Goal: Navigation & Orientation: Find specific page/section

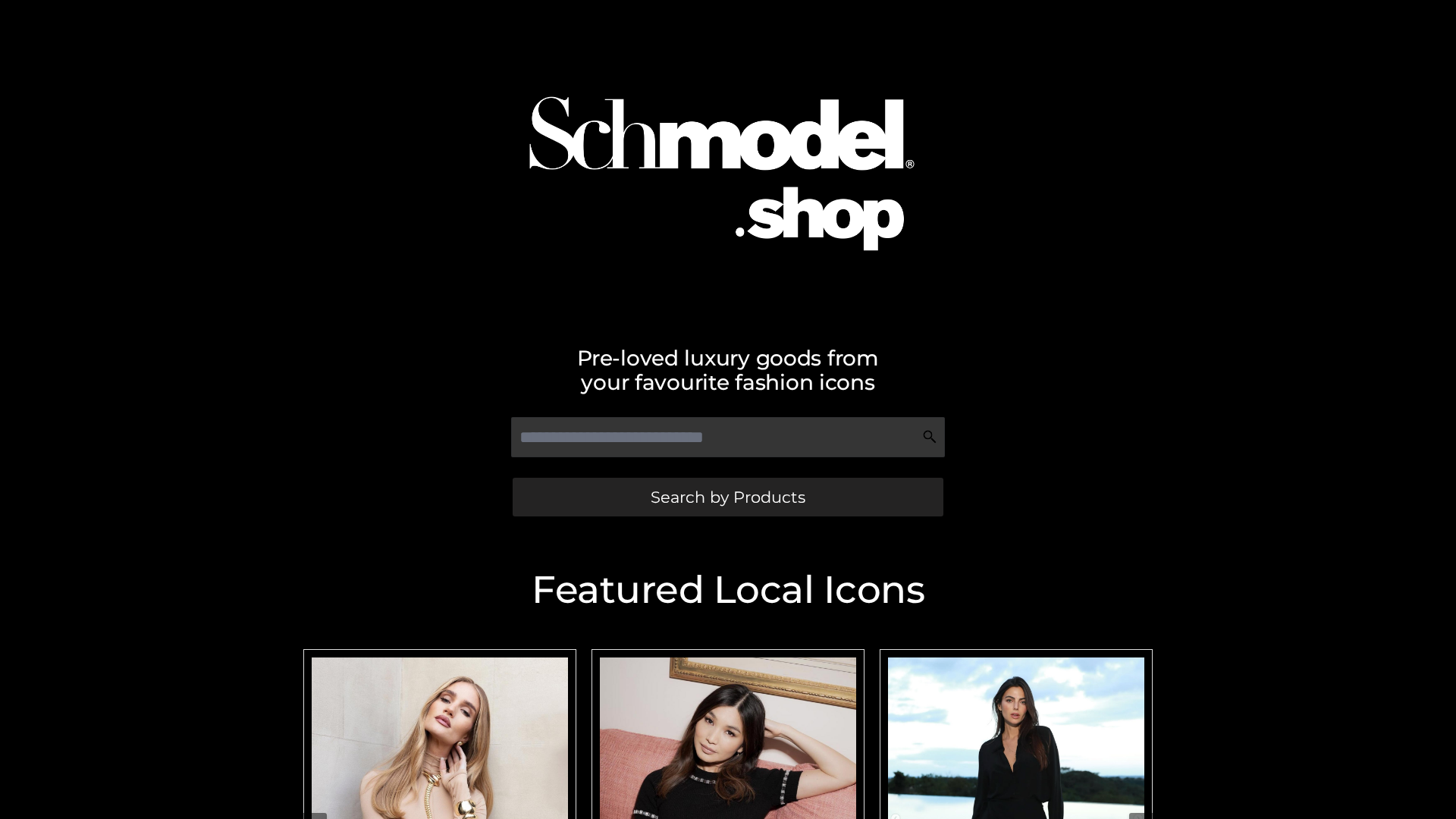
click at [727, 497] on span "Search by Products" at bounding box center [728, 497] width 155 height 16
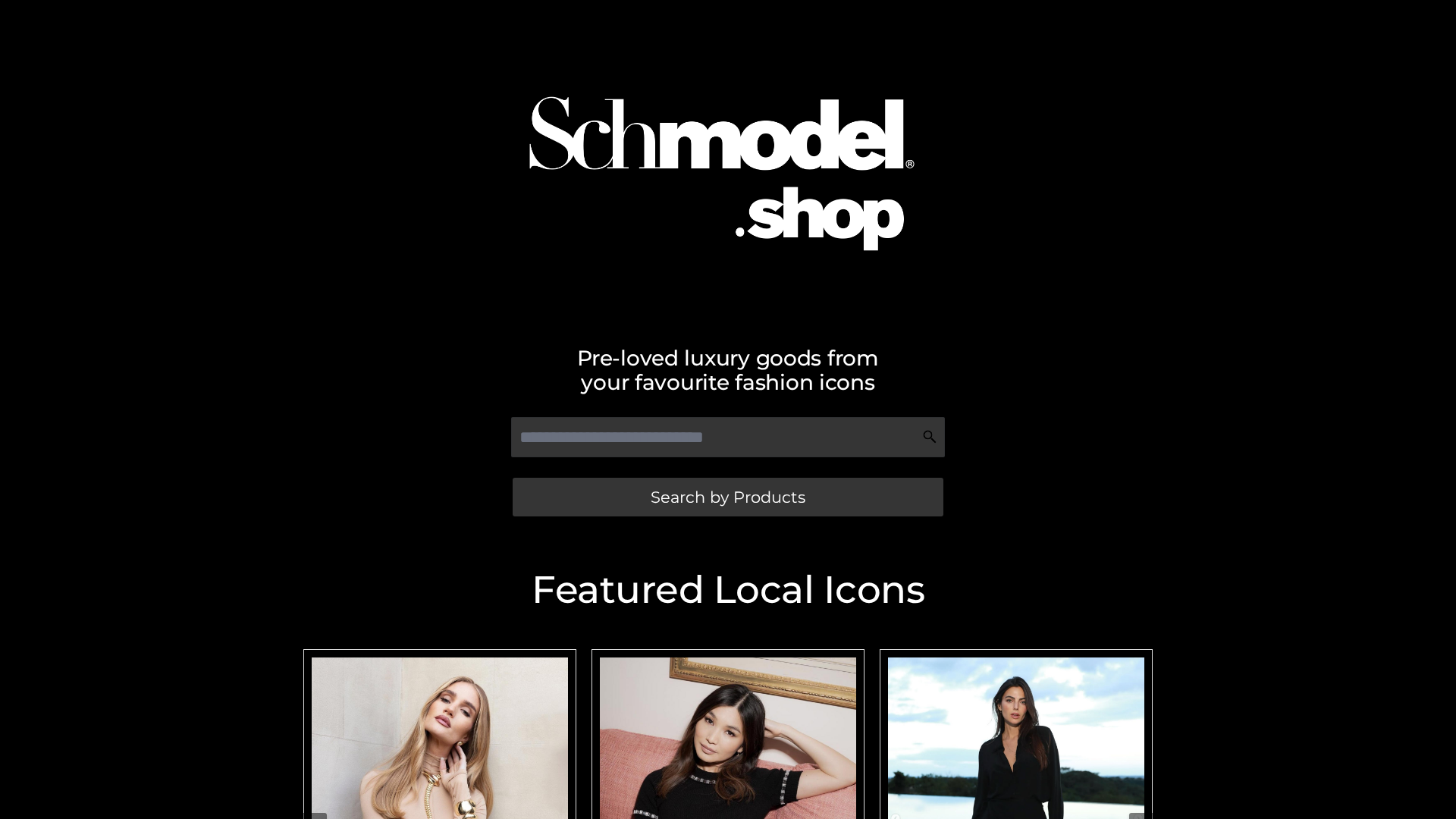
click at [727, 497] on span "Search by Products" at bounding box center [728, 497] width 155 height 16
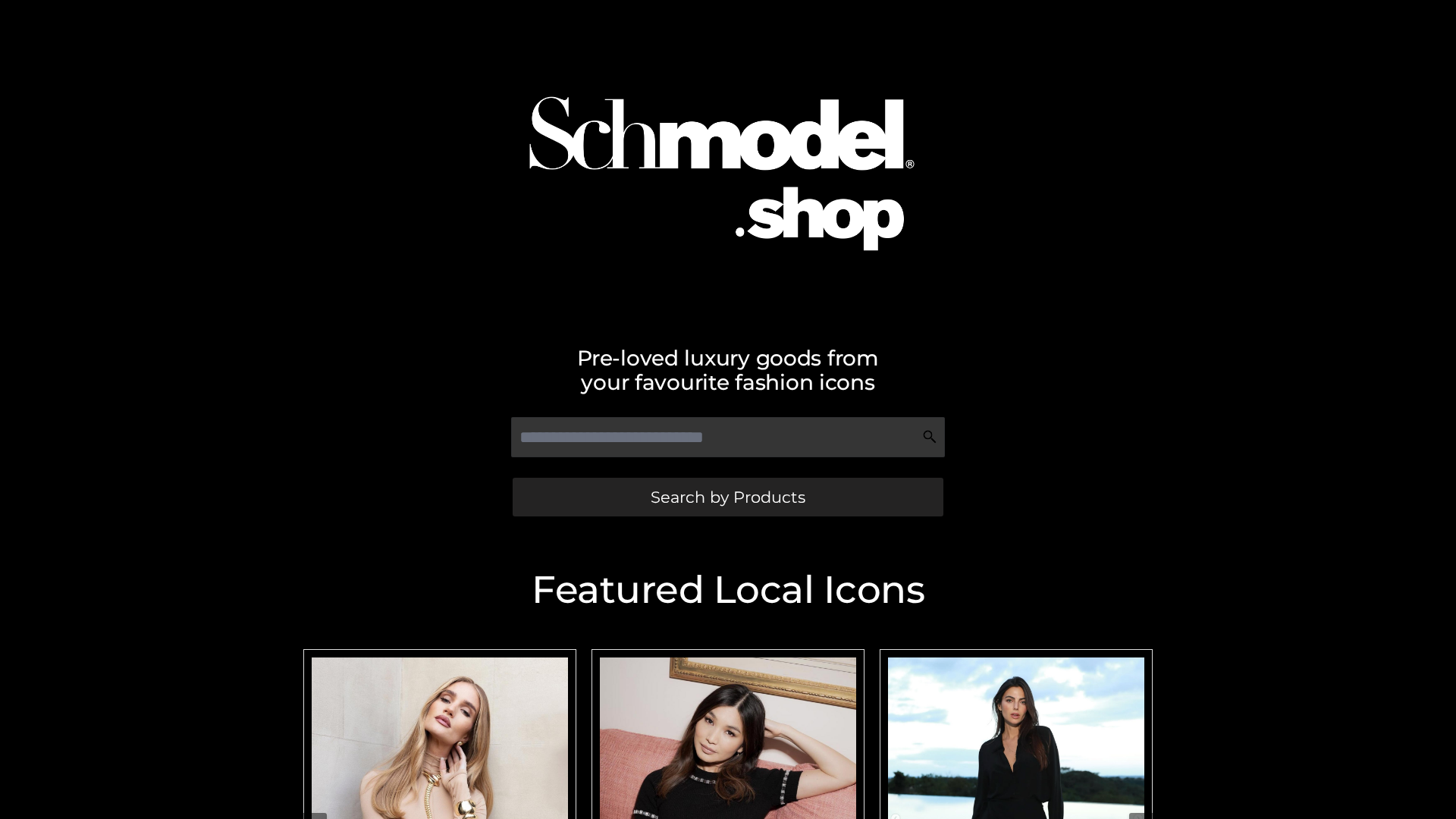
click at [727, 497] on span "Search by Products" at bounding box center [728, 497] width 155 height 16
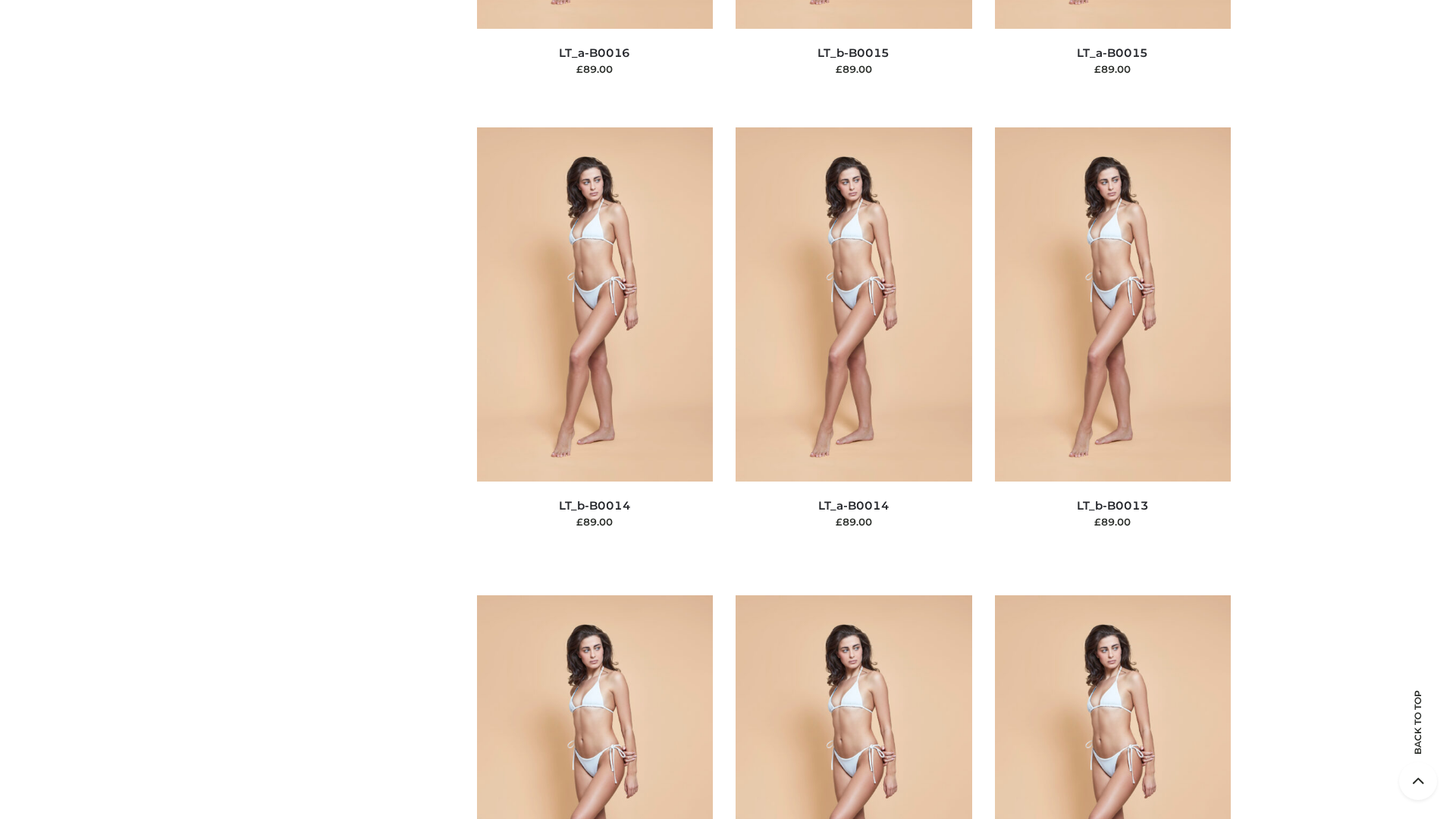
scroll to position [5391, 0]
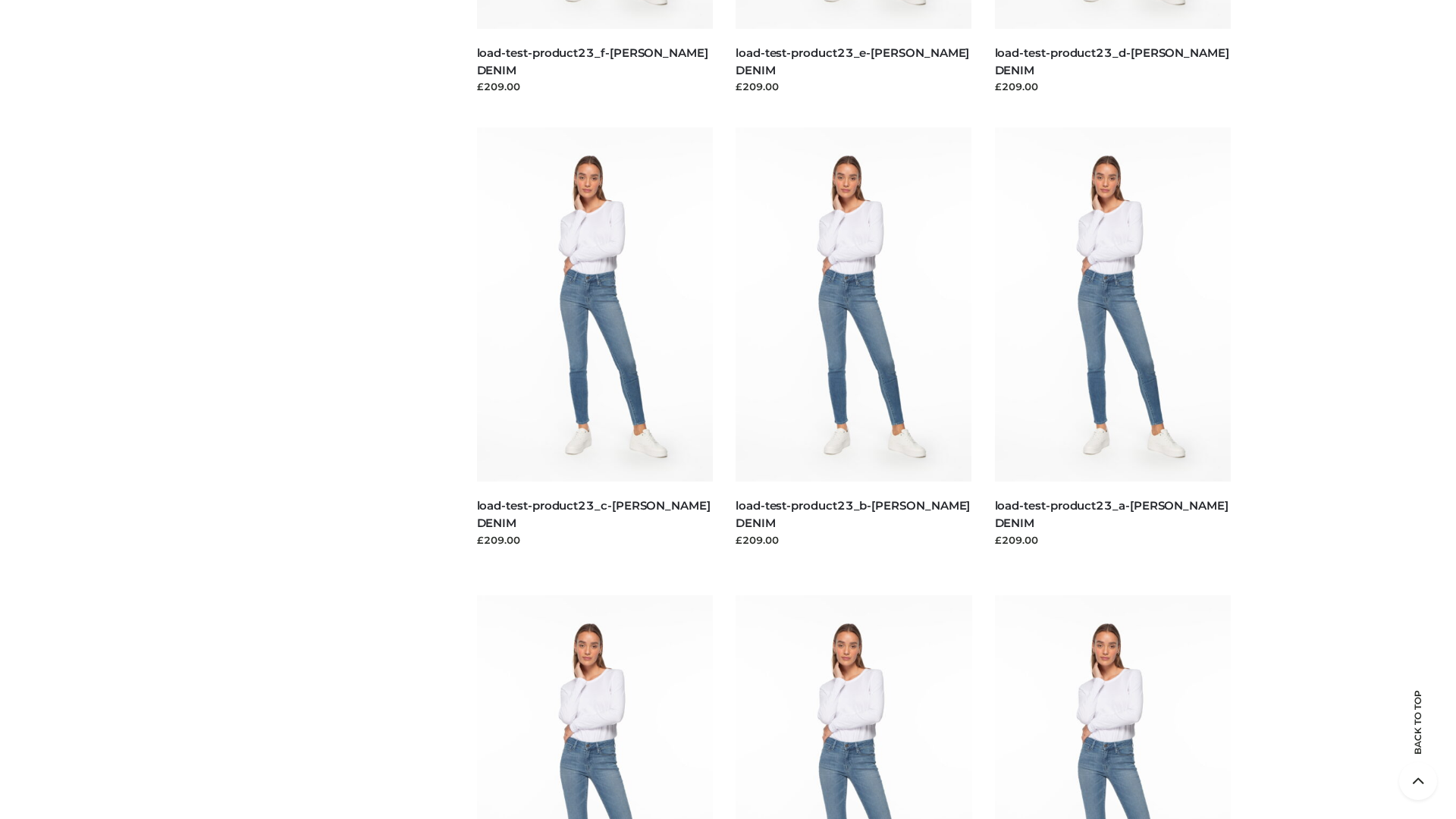
scroll to position [1330, 0]
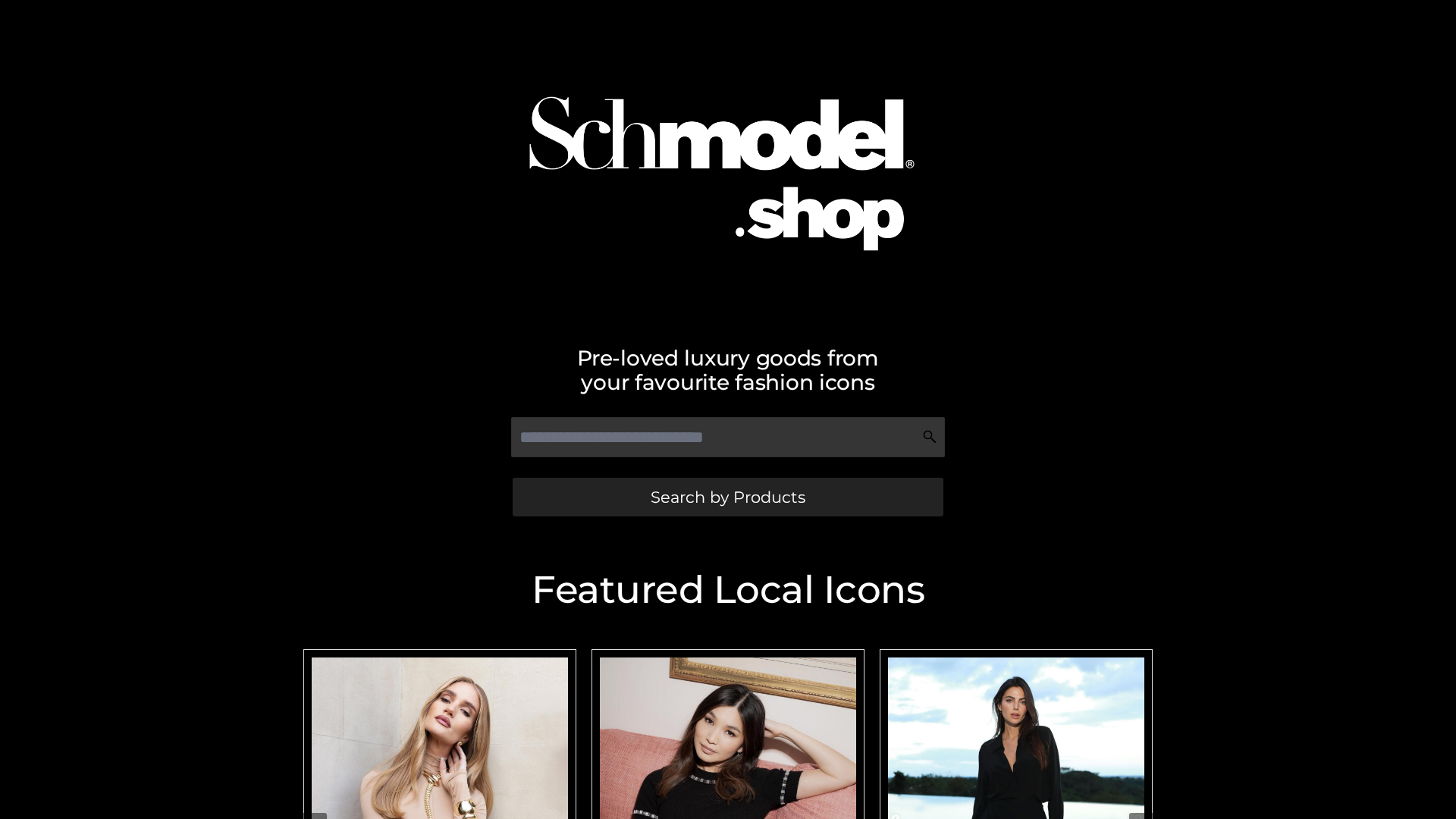
click at [727, 497] on span "Search by Products" at bounding box center [728, 497] width 155 height 16
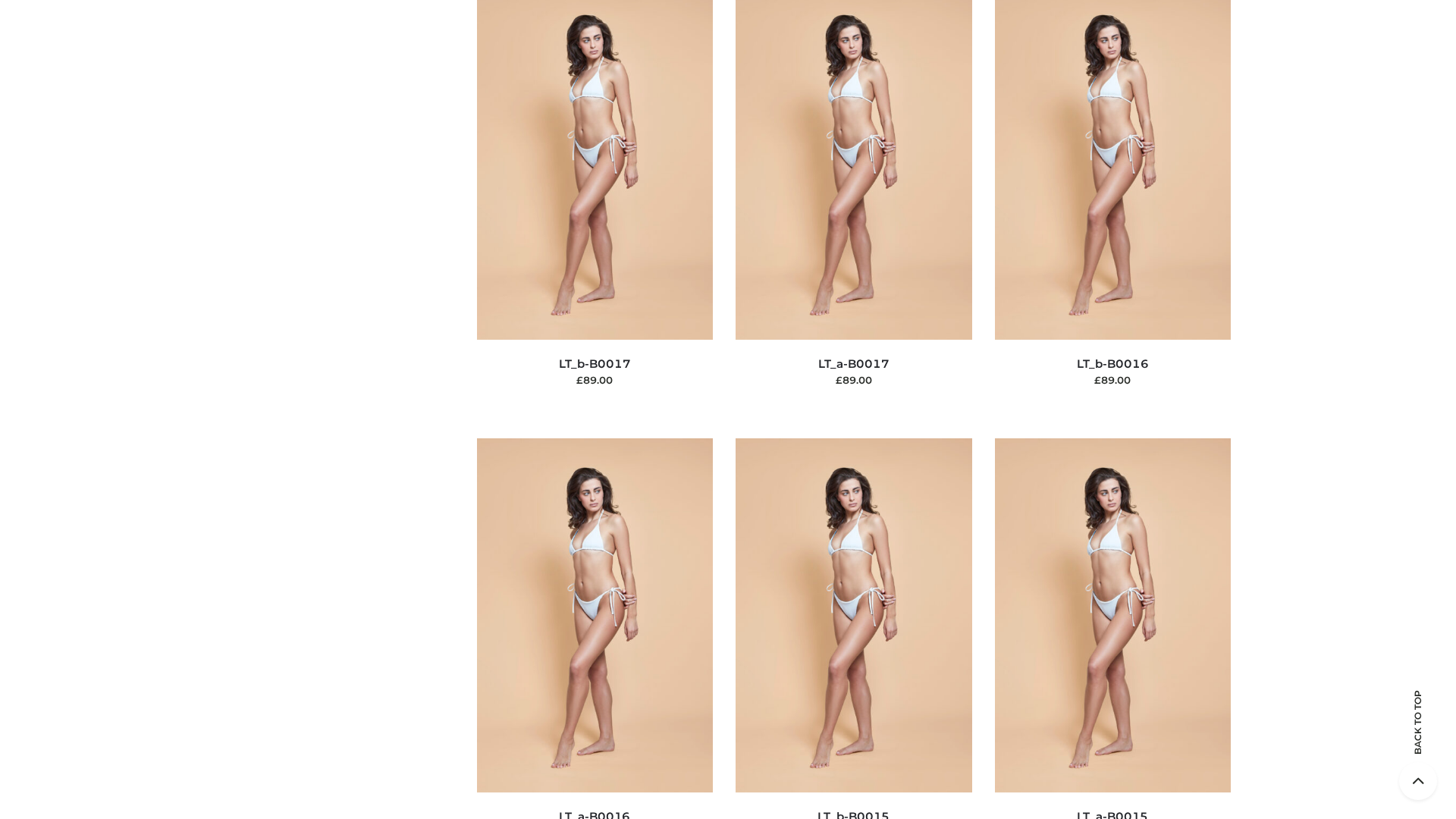
scroll to position [4981, 0]
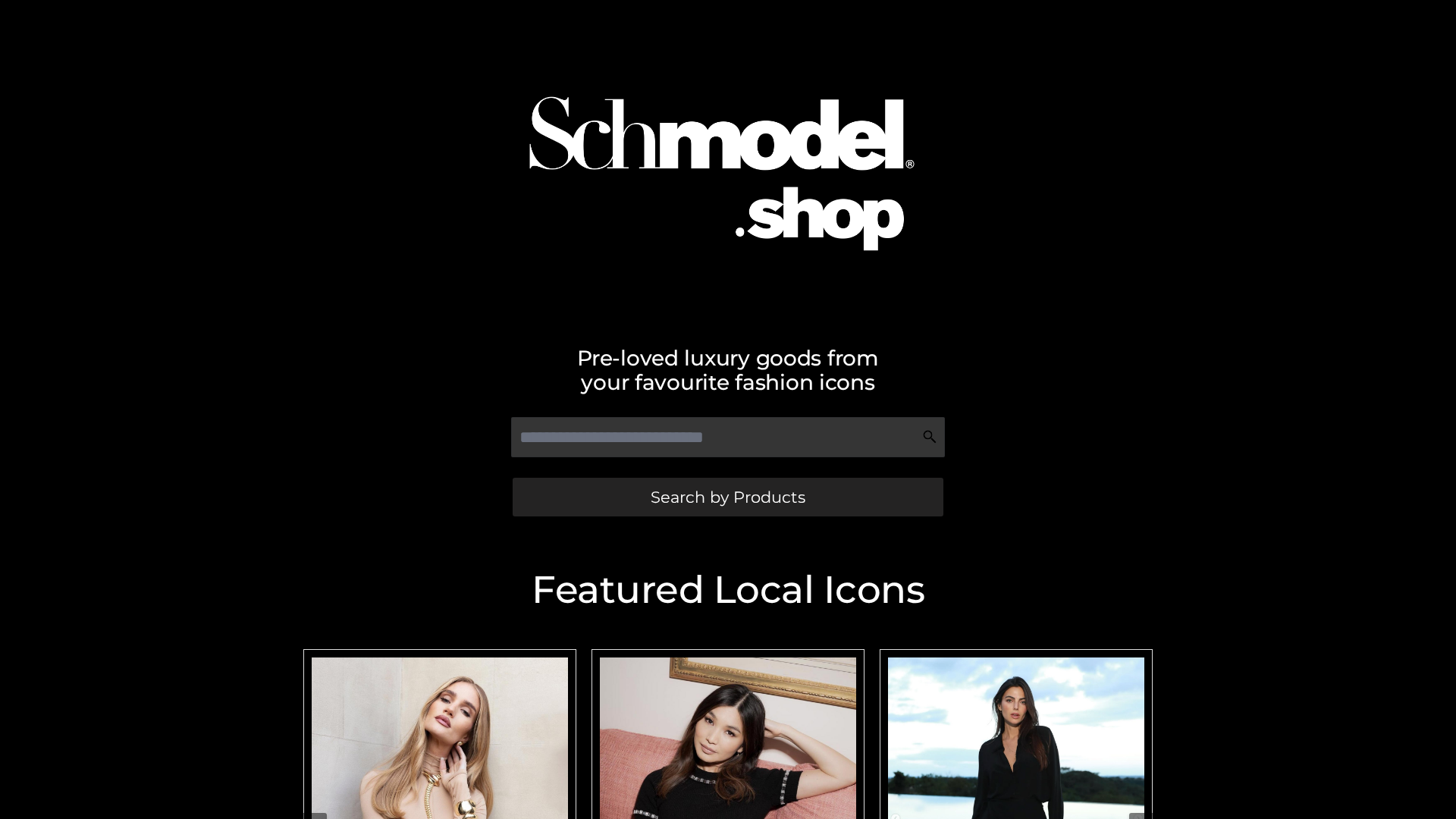
click at [727, 497] on span "Search by Products" at bounding box center [728, 497] width 155 height 16
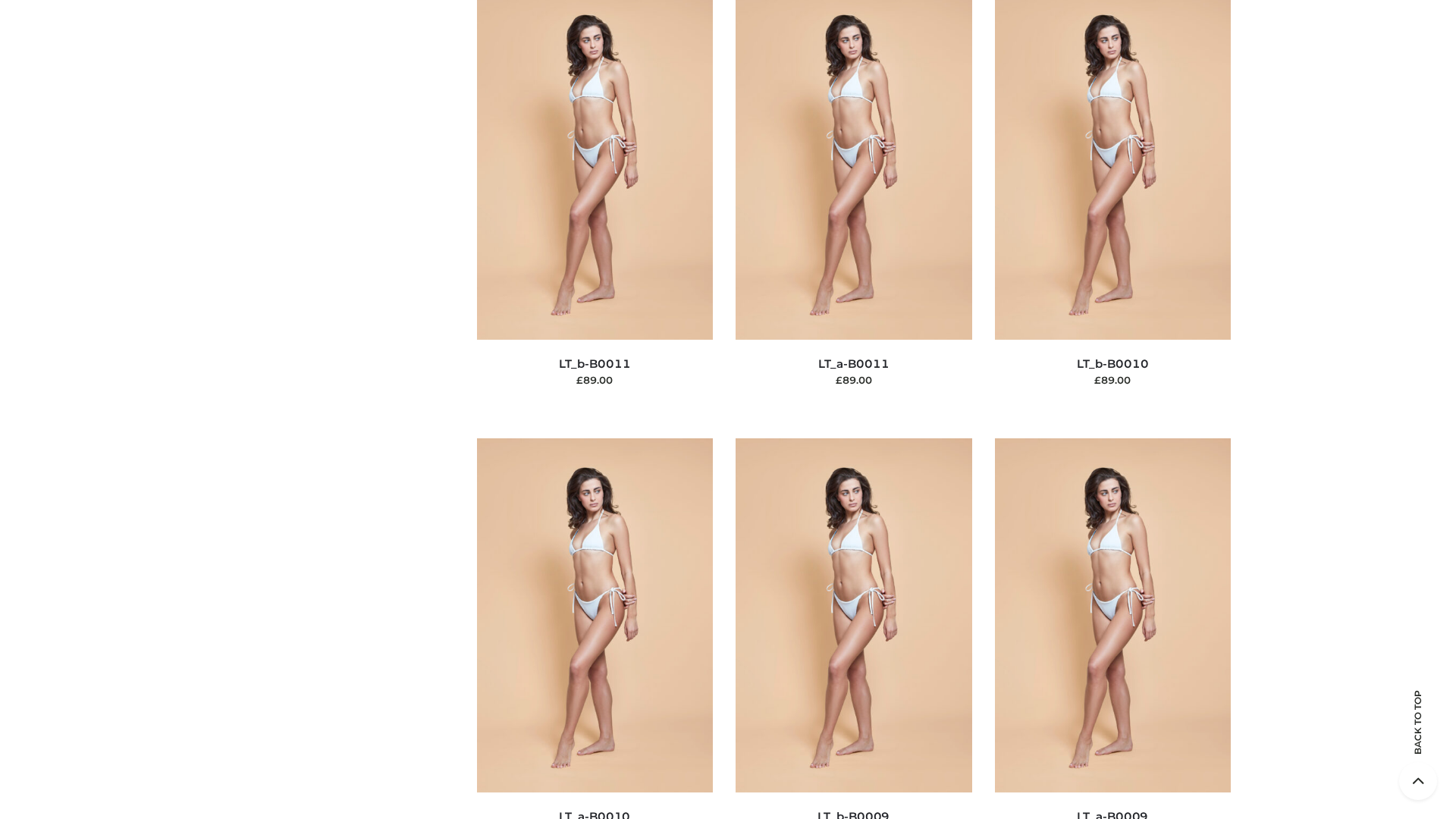
scroll to position [6808, 0]
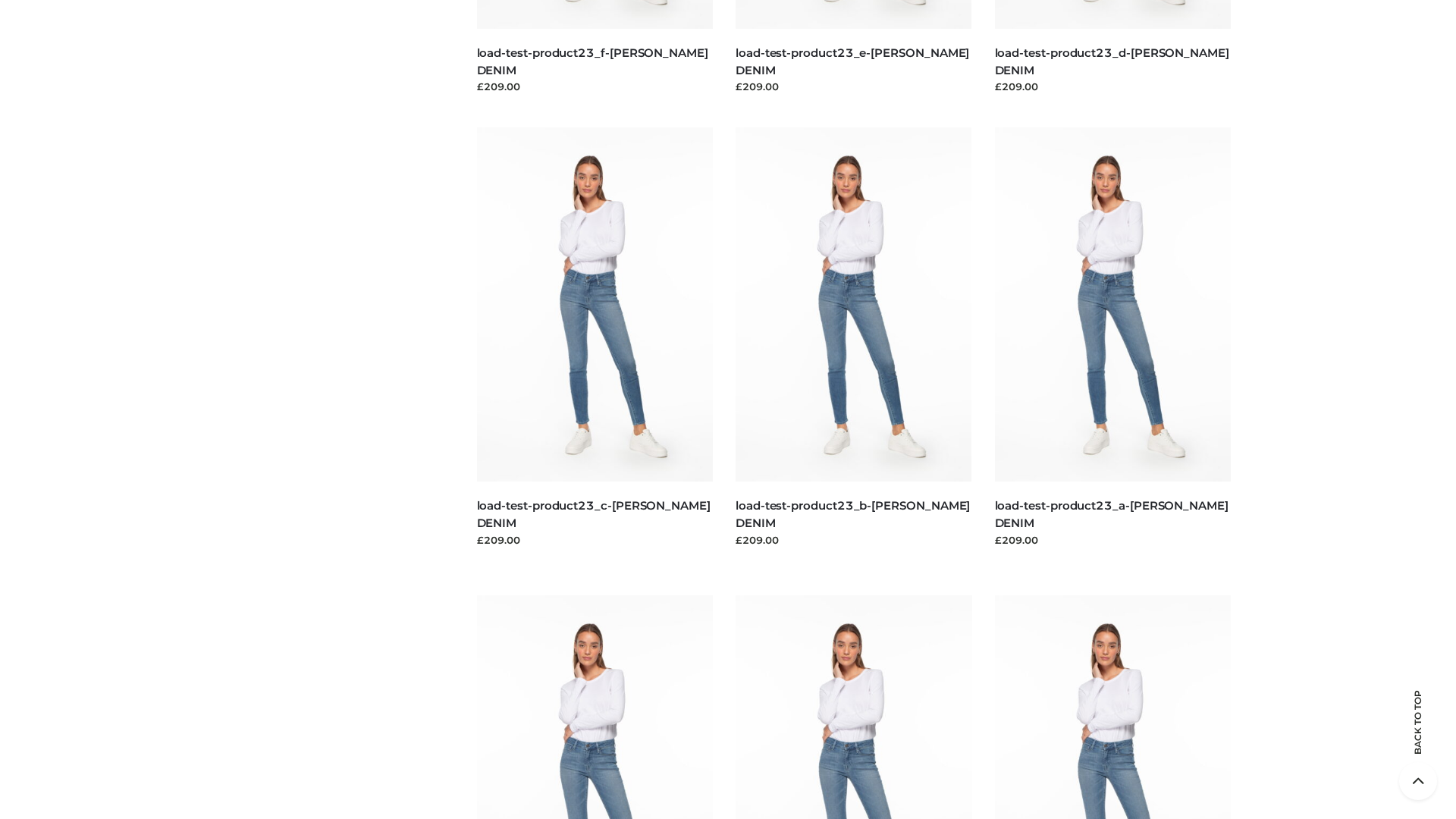
scroll to position [1330, 0]
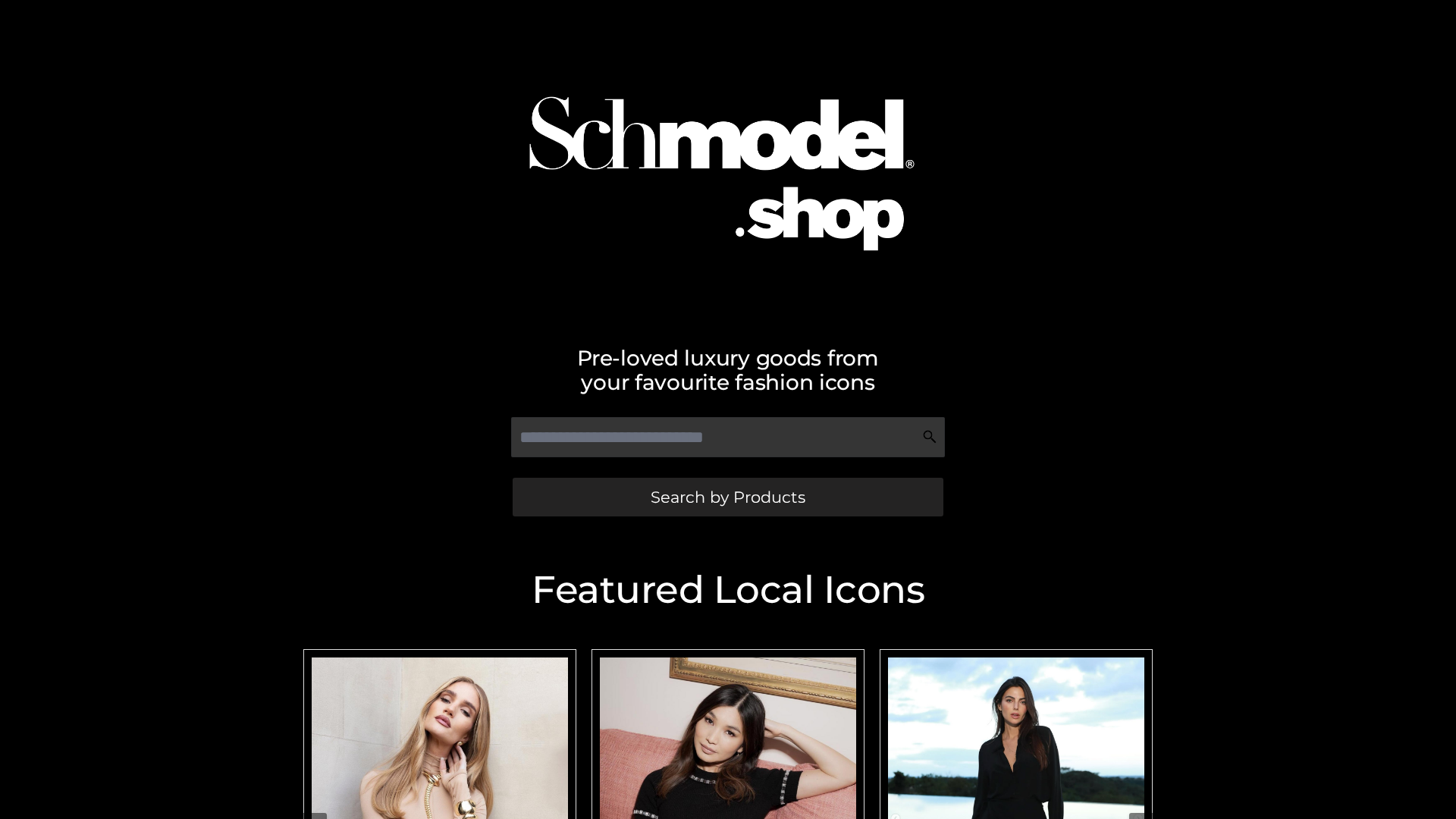
click at [727, 497] on span "Search by Products" at bounding box center [728, 497] width 155 height 16
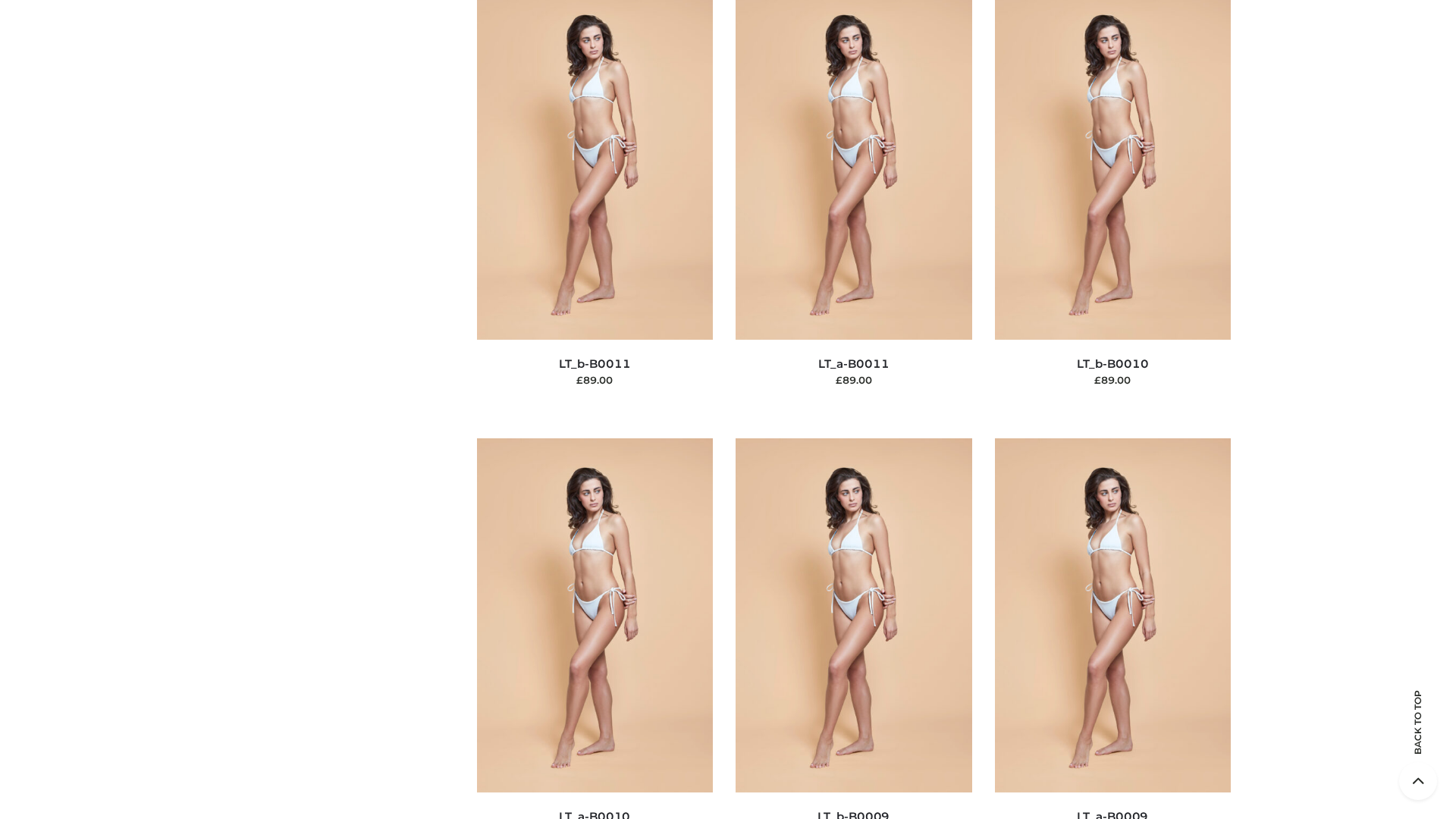
scroll to position [6808, 0]
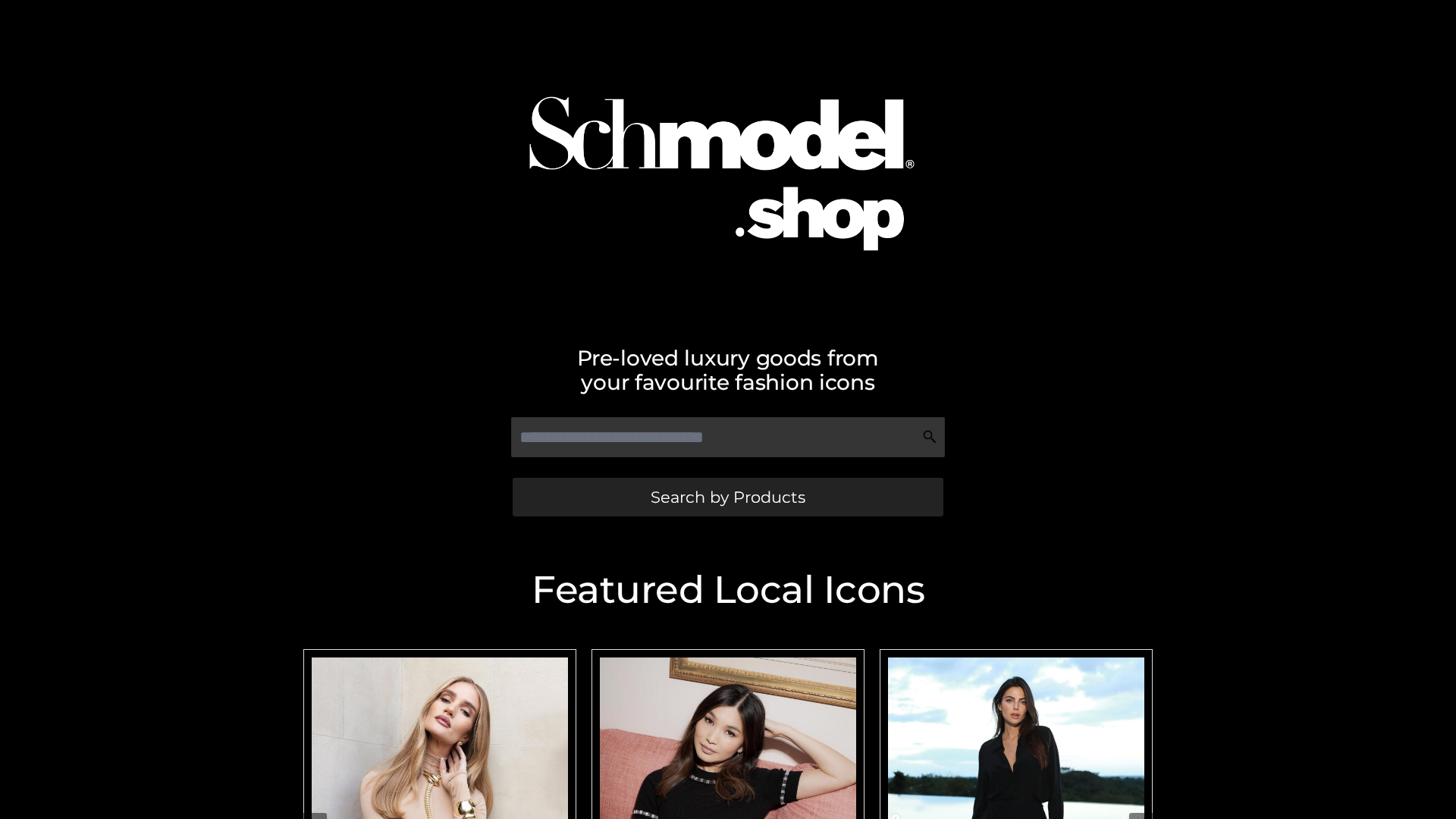
click at [727, 497] on span "Search by Products" at bounding box center [728, 497] width 155 height 16
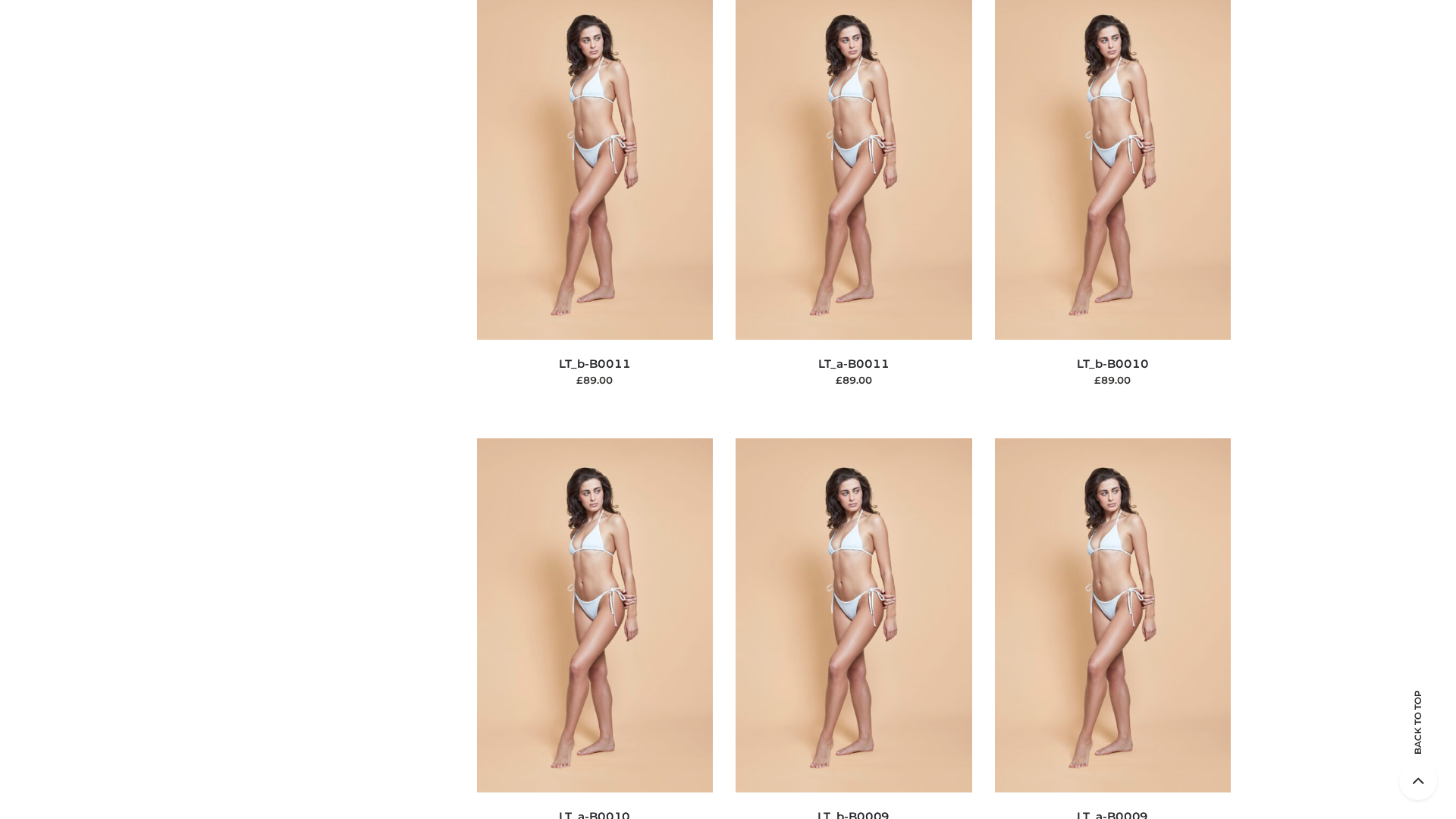
scroll to position [6808, 0]
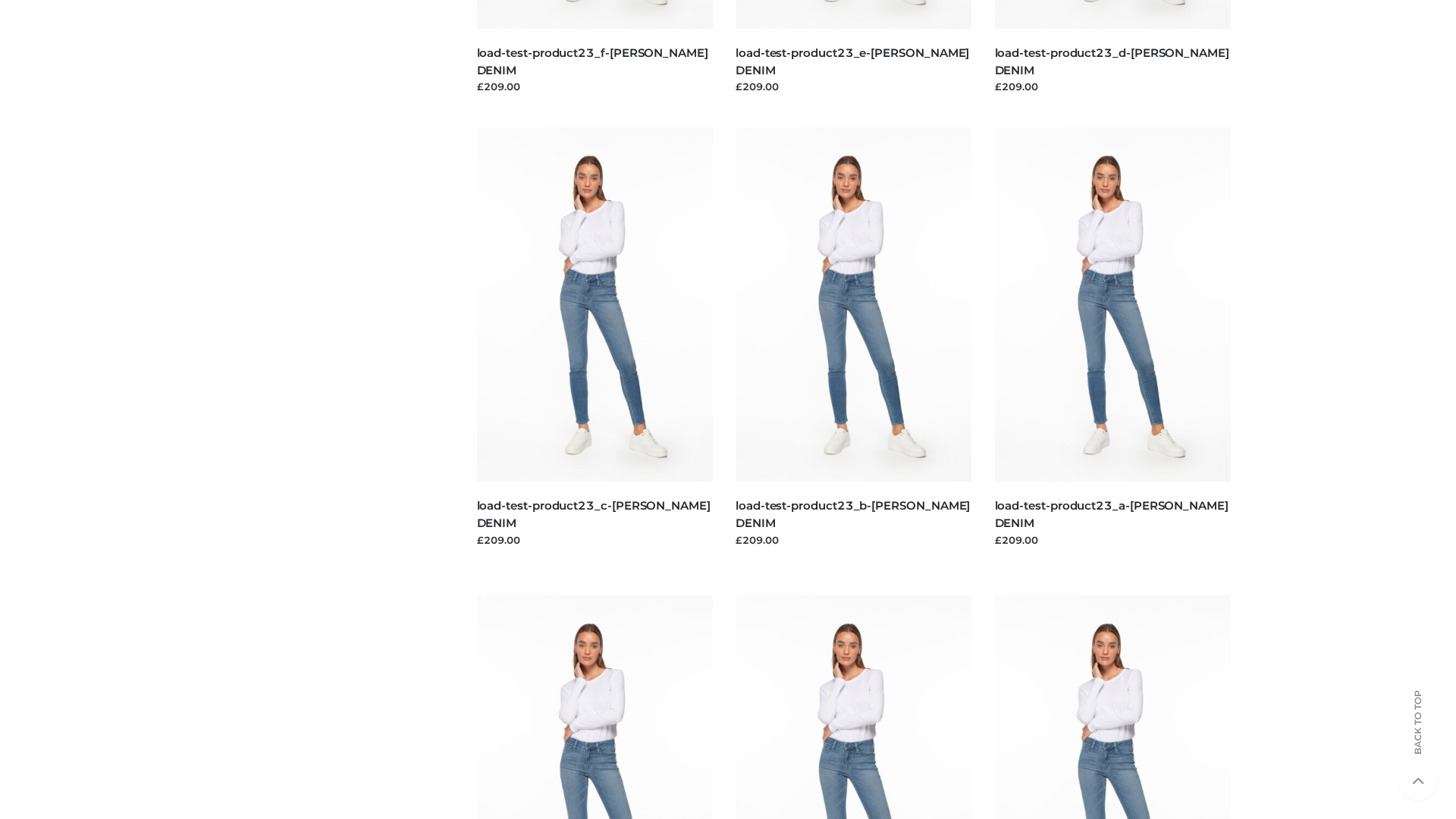
scroll to position [1330, 0]
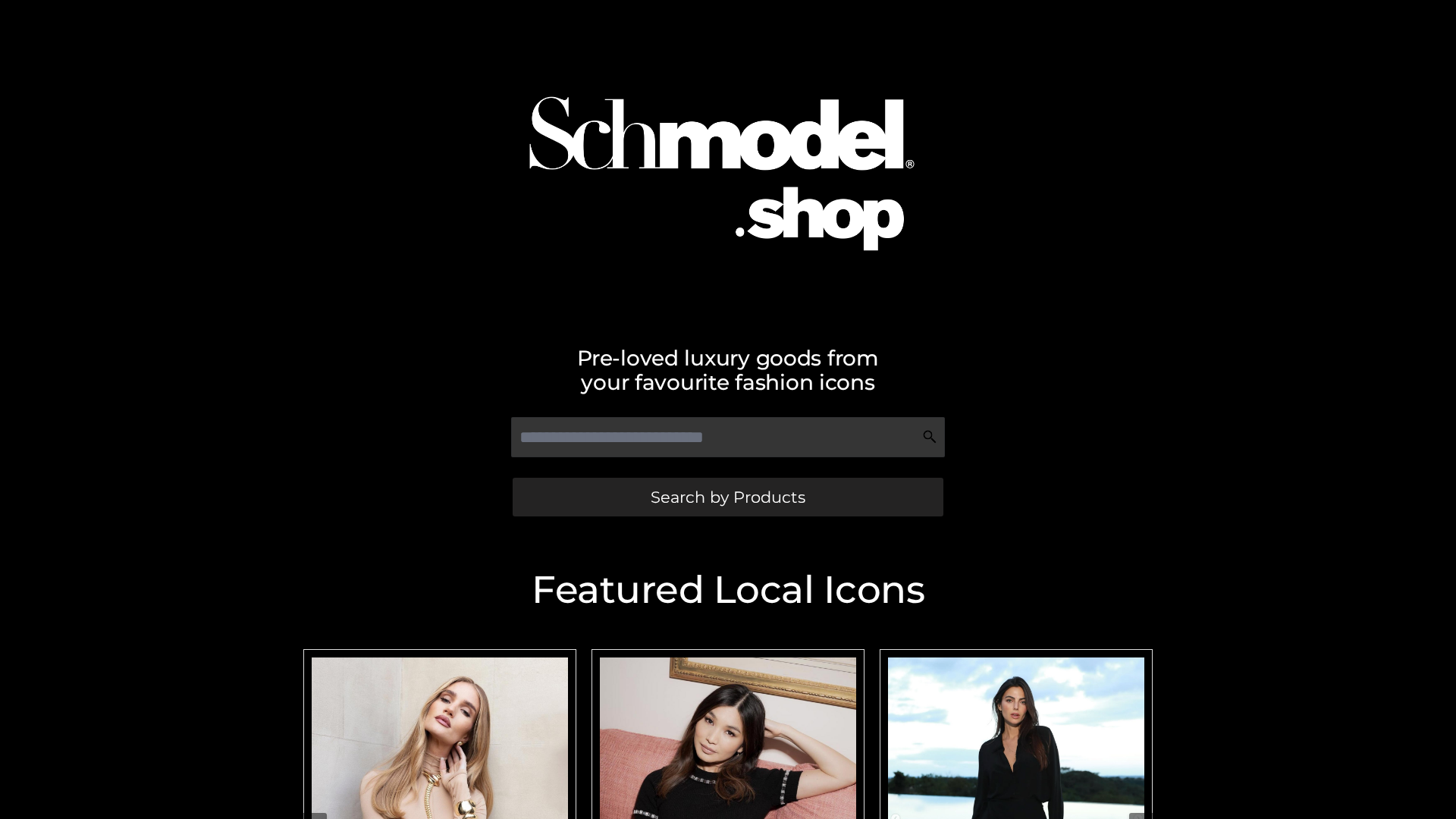
click at [727, 497] on span "Search by Products" at bounding box center [728, 497] width 155 height 16
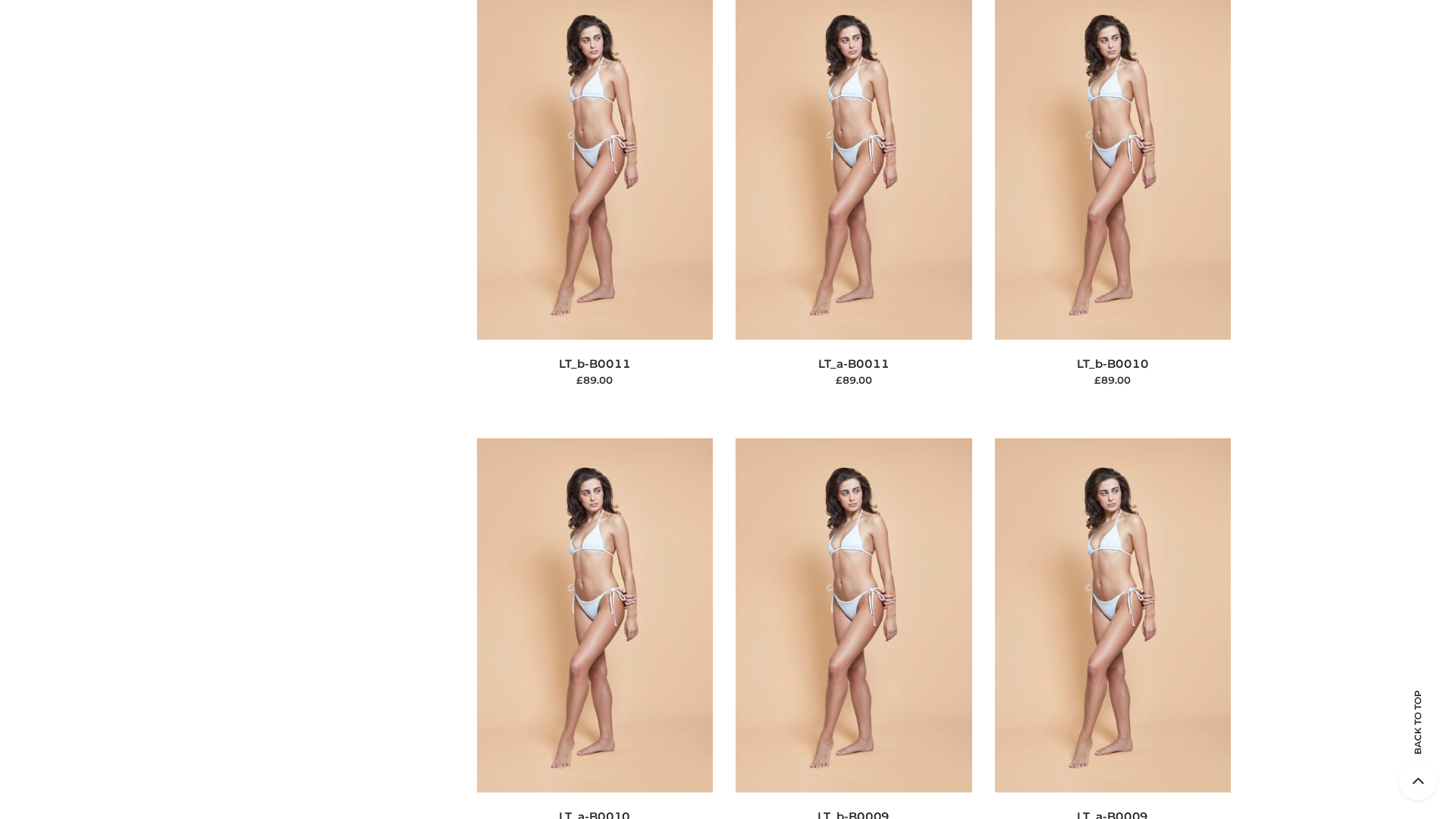
scroll to position [6808, 0]
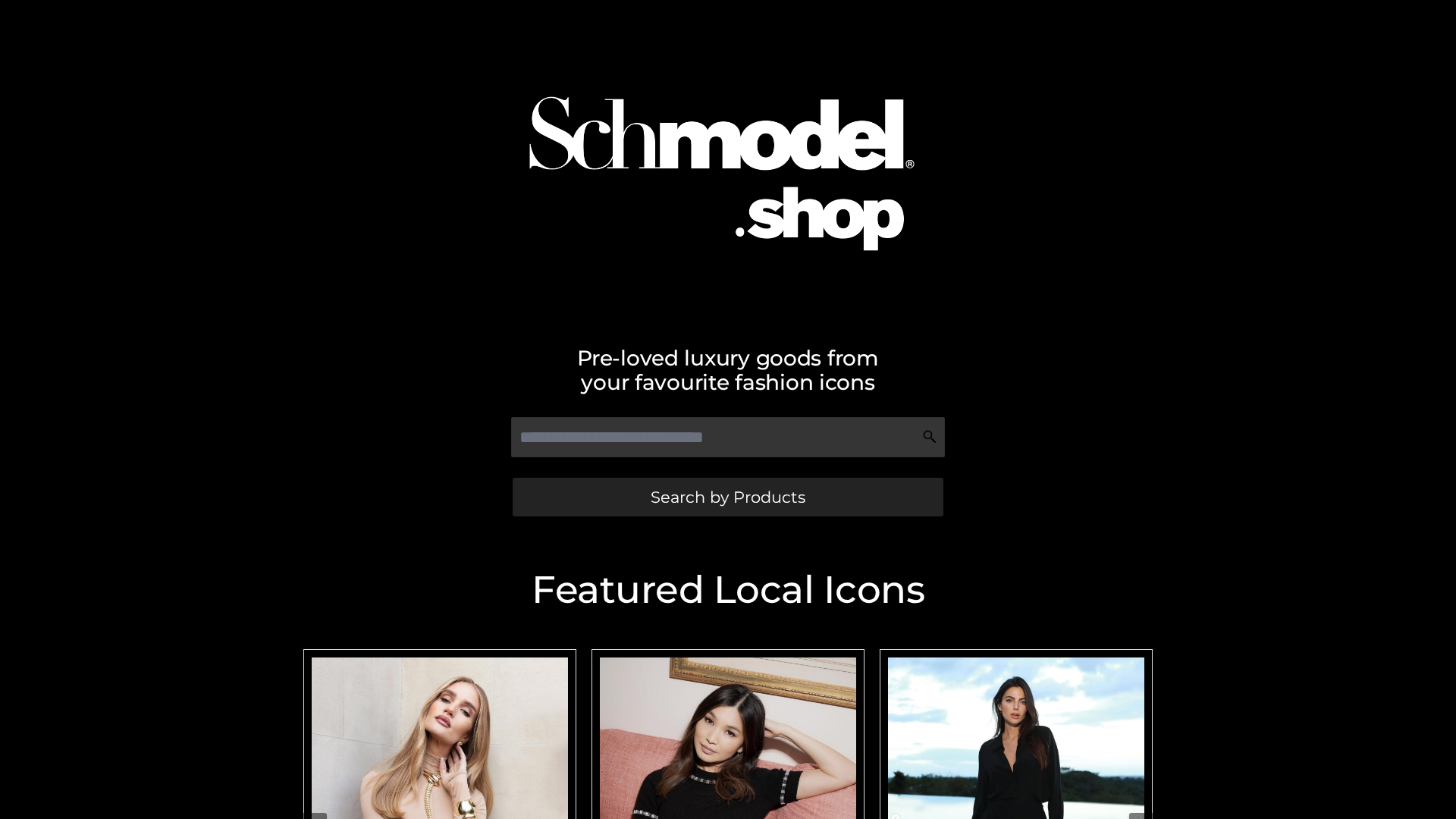
click at [727, 497] on span "Search by Products" at bounding box center [728, 497] width 155 height 16
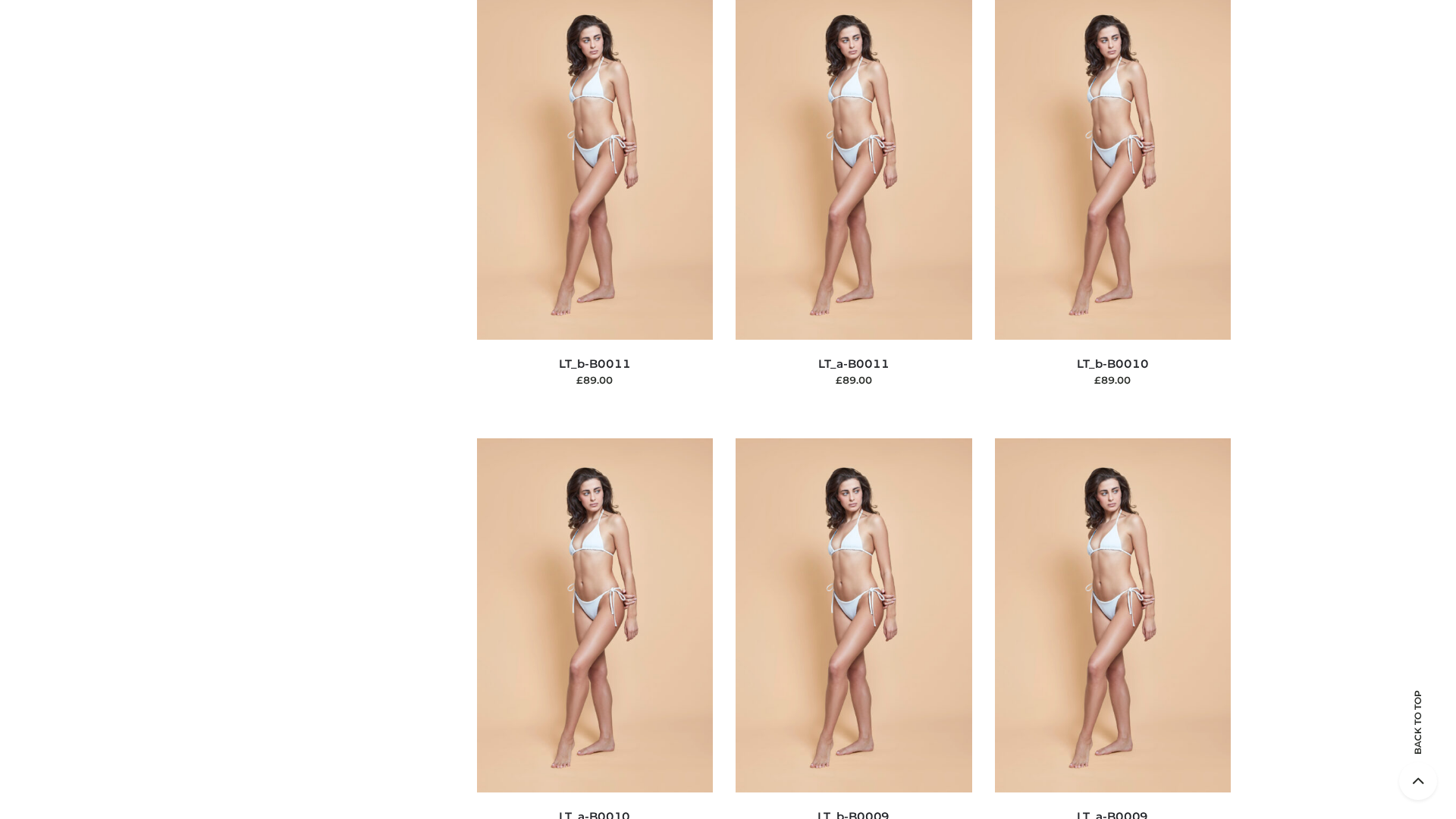
scroll to position [6808, 0]
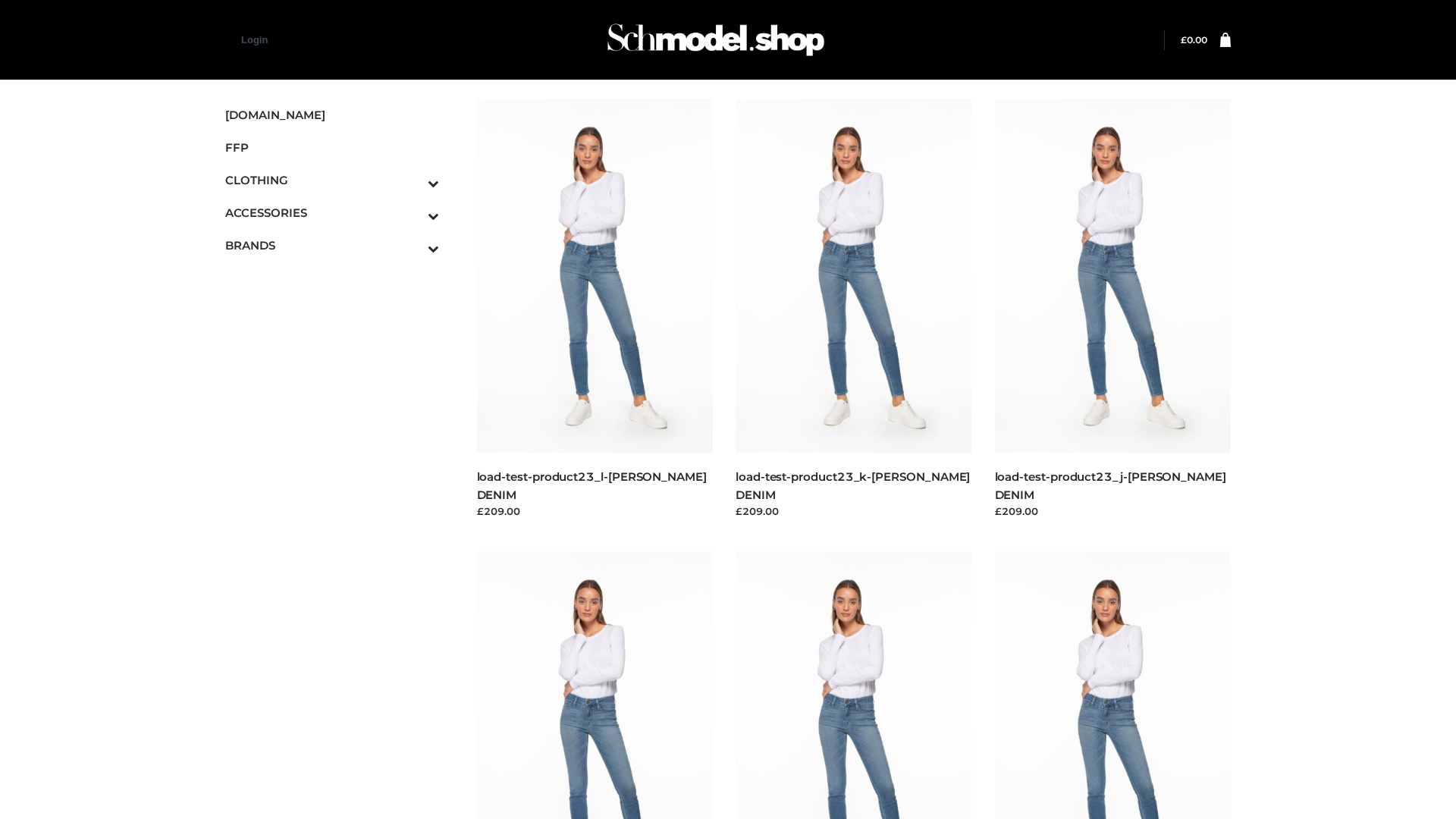
scroll to position [1330, 0]
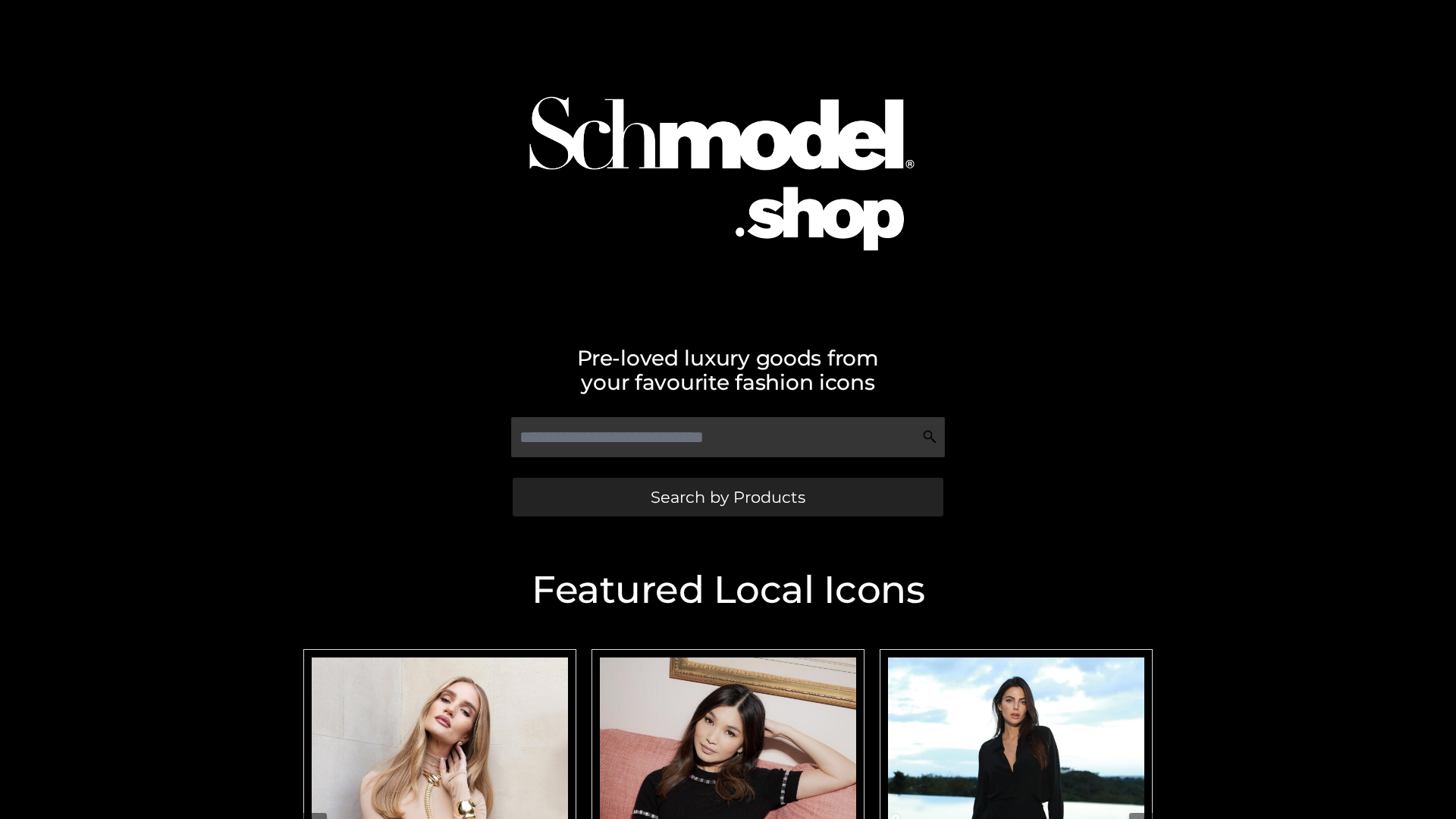
click at [727, 497] on span "Search by Products" at bounding box center [728, 497] width 155 height 16
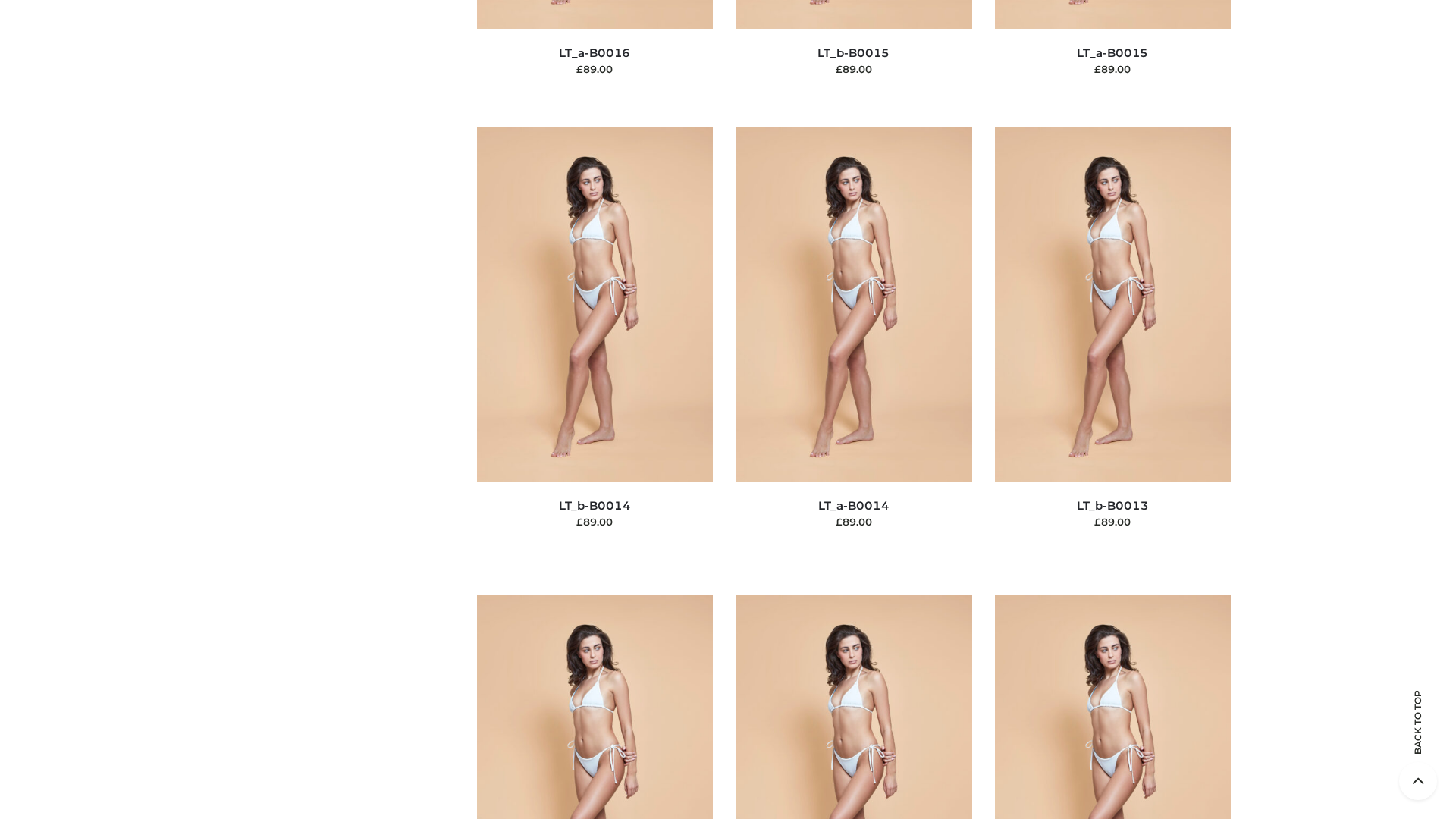
scroll to position [5391, 0]
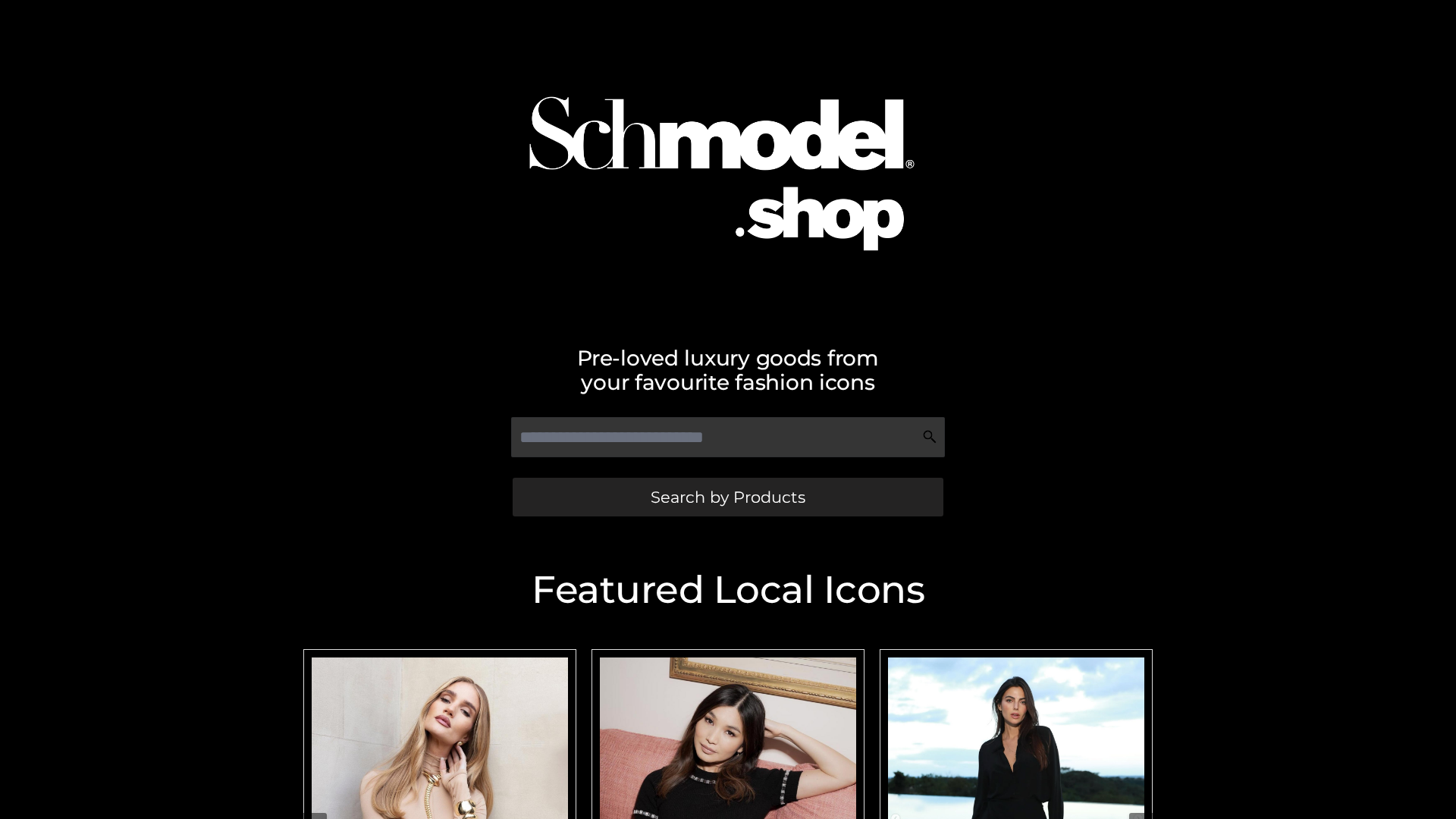
click at [727, 497] on span "Search by Products" at bounding box center [728, 497] width 155 height 16
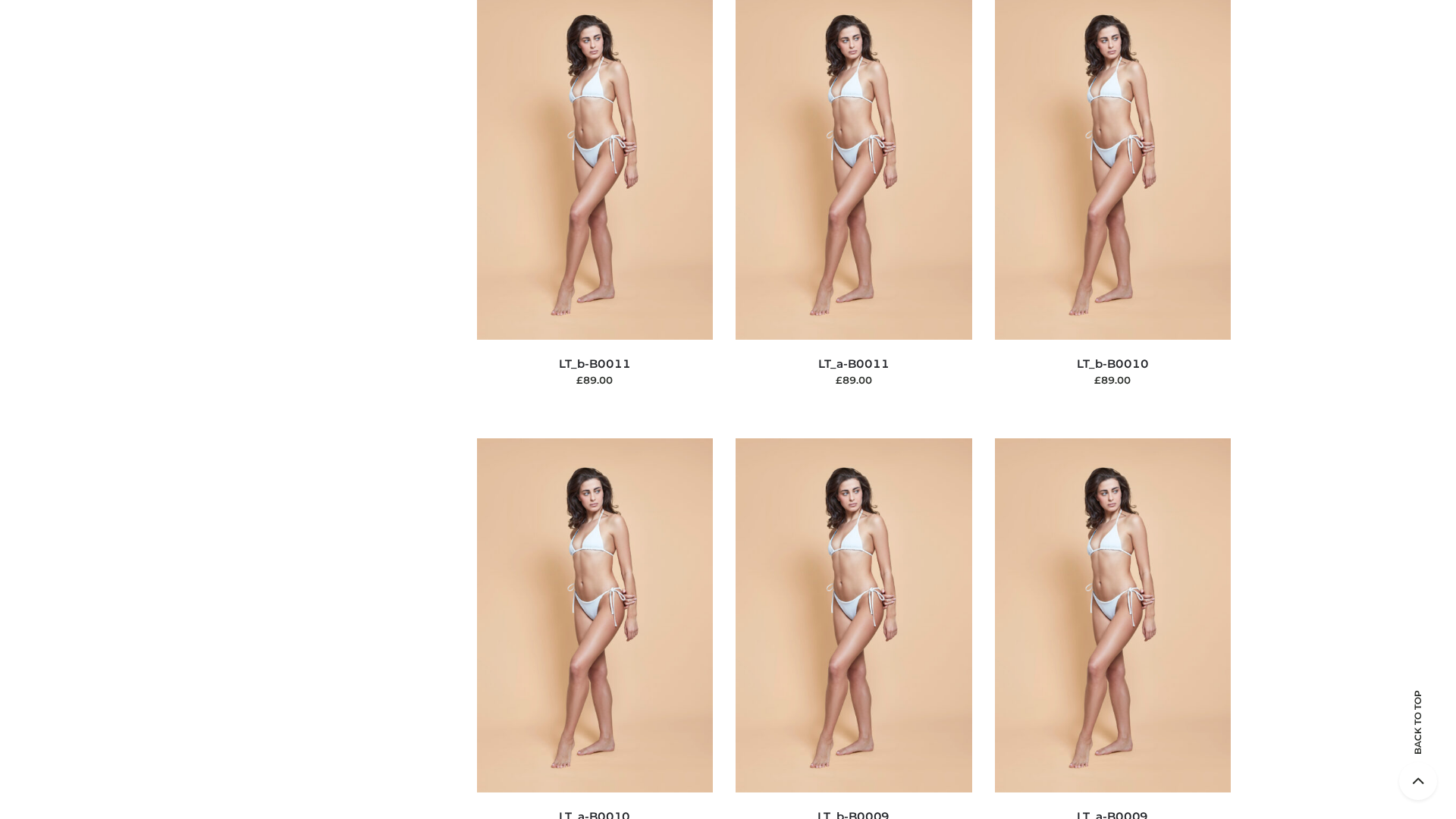
scroll to position [6808, 0]
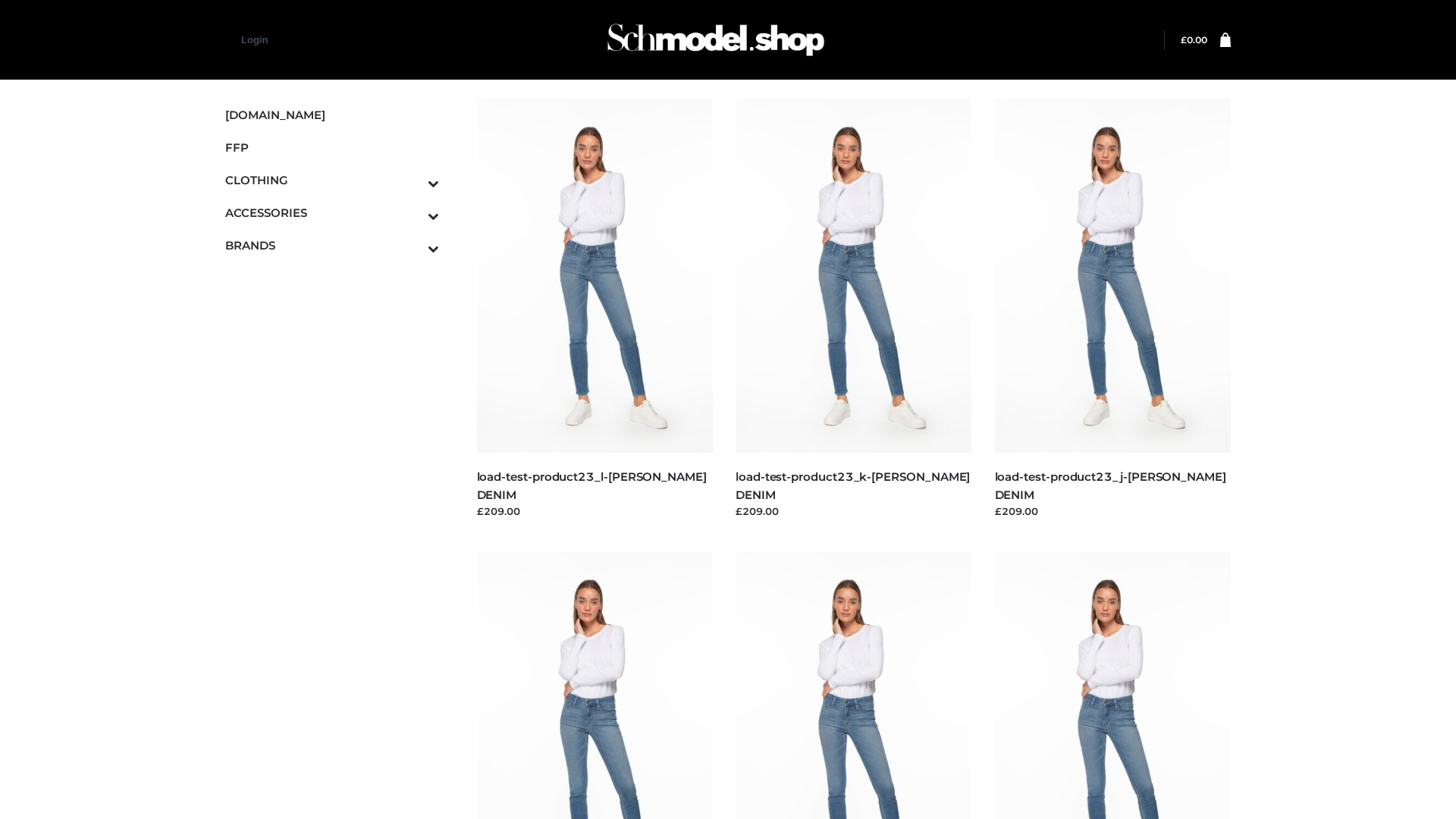
scroll to position [1330, 0]
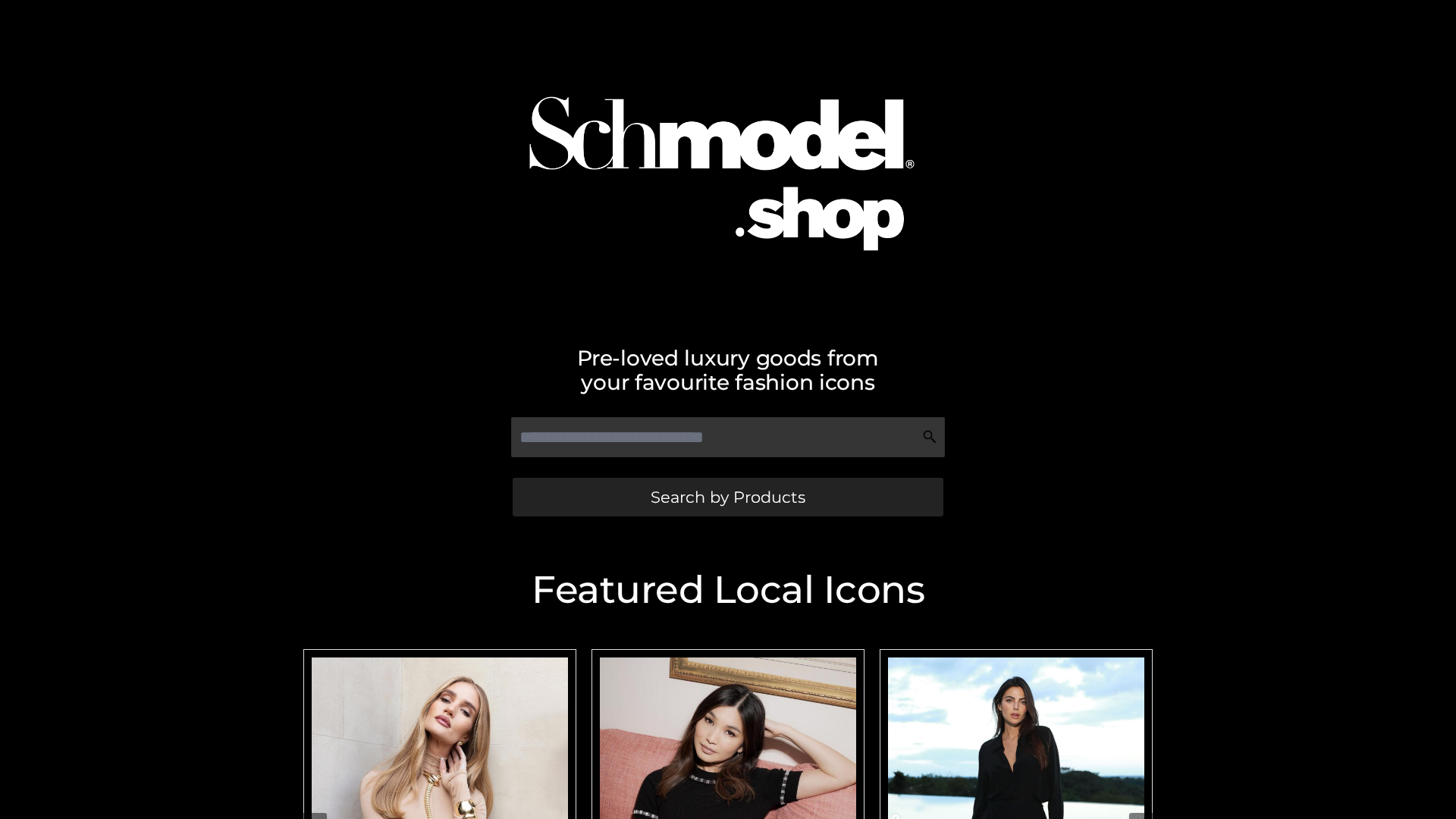
click at [727, 497] on span "Search by Products" at bounding box center [728, 497] width 155 height 16
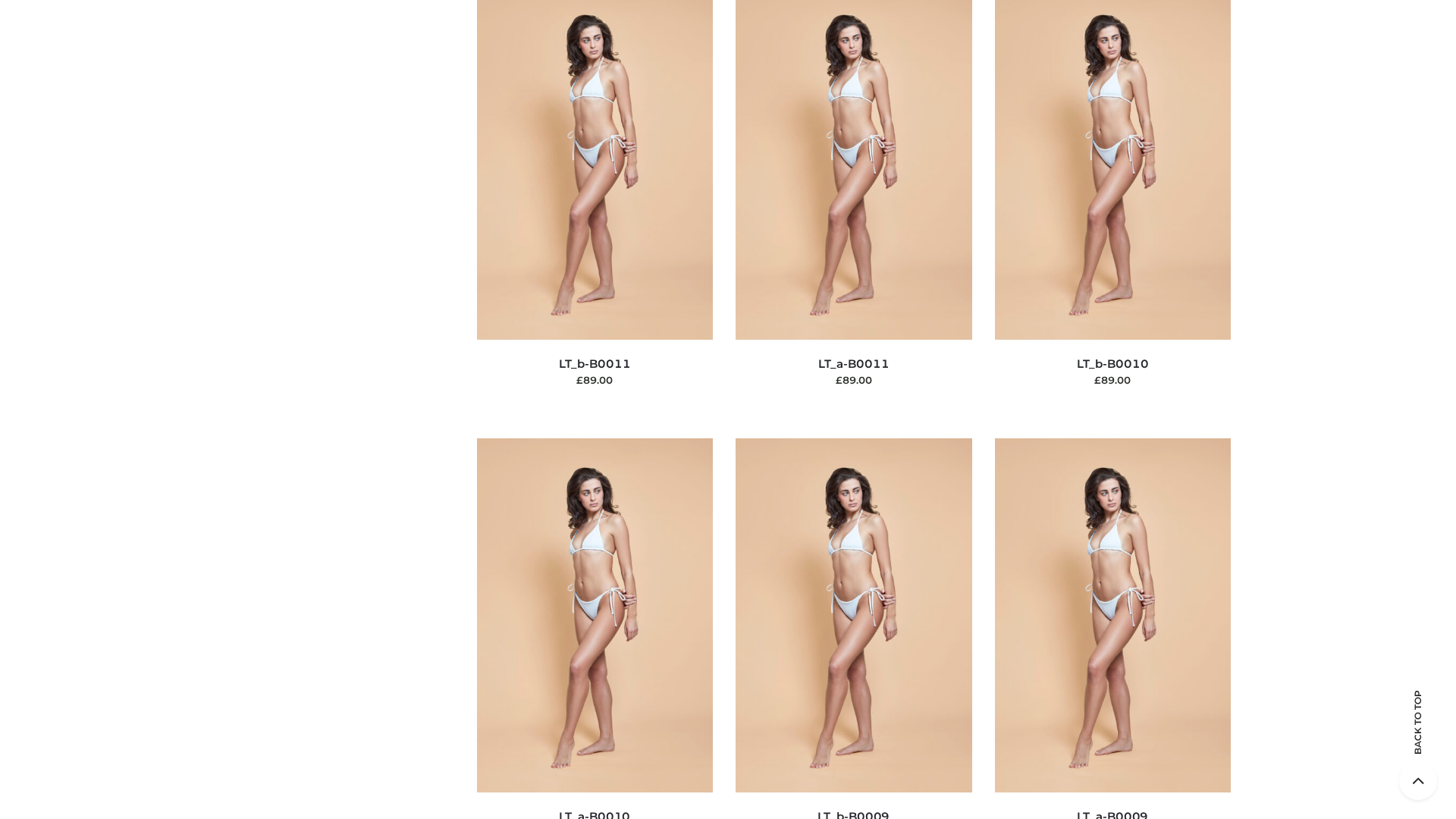
scroll to position [6808, 0]
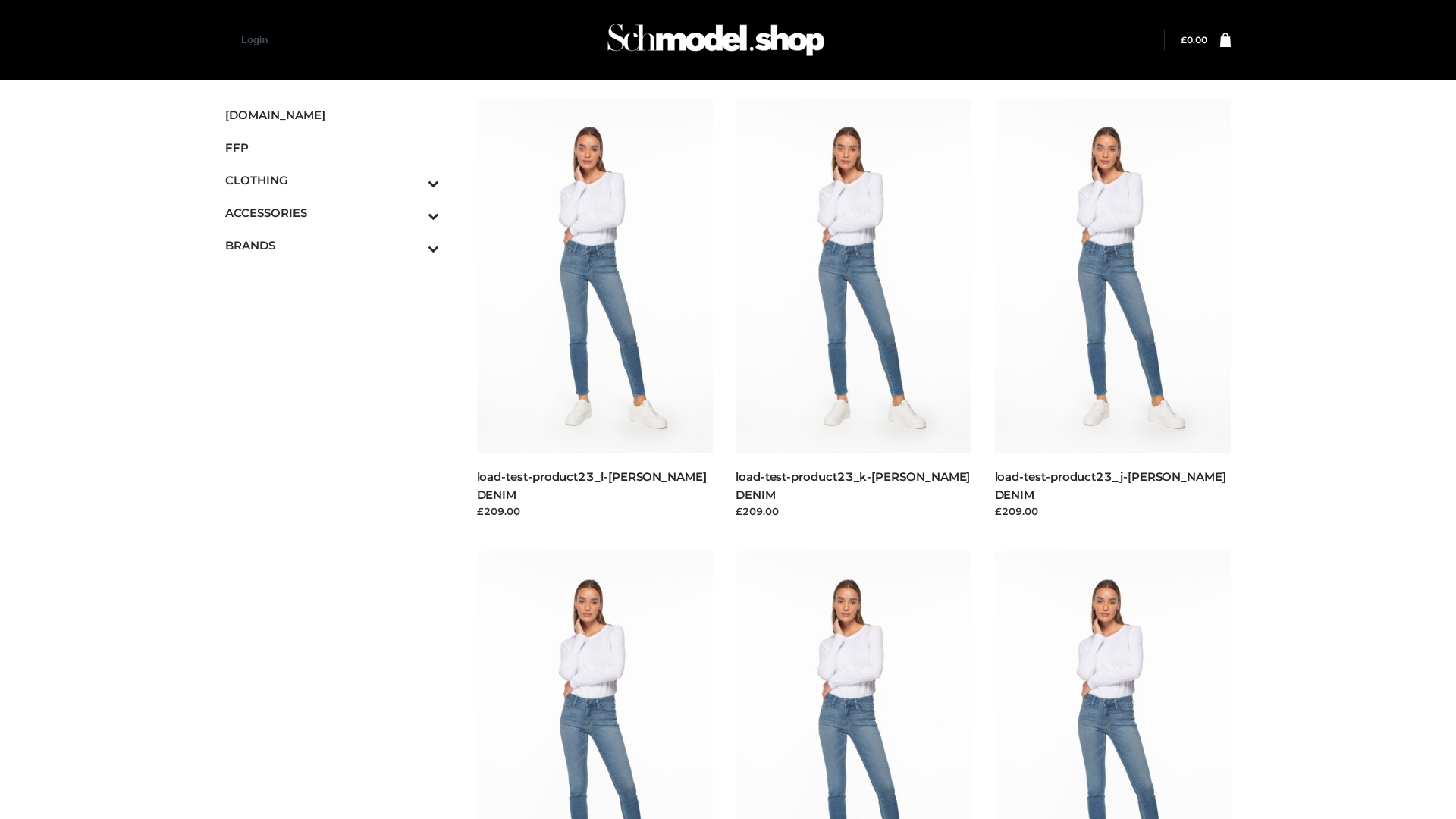
scroll to position [1330, 0]
